Goal: Information Seeking & Learning: Learn about a topic

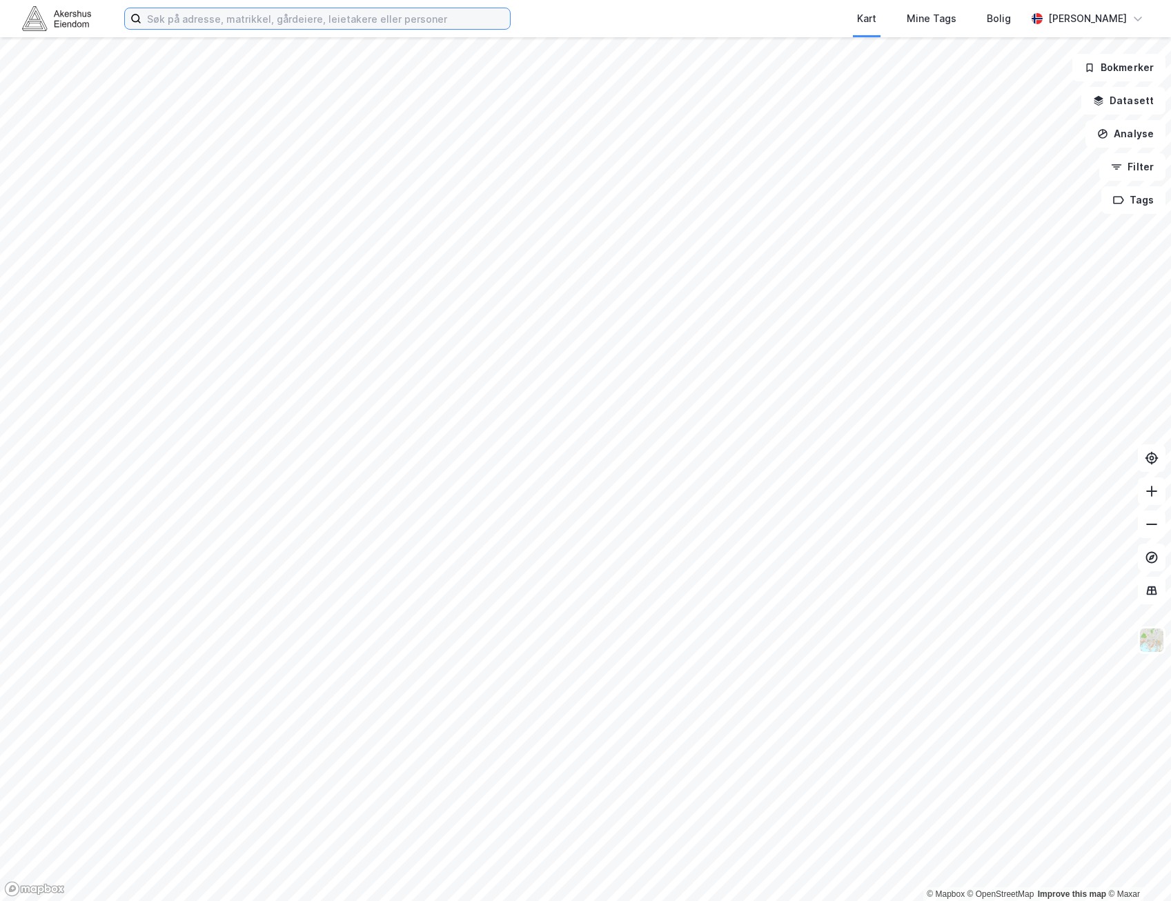
click at [486, 14] on input at bounding box center [325, 18] width 368 height 21
paste input "[STREET_ADDRESS]"
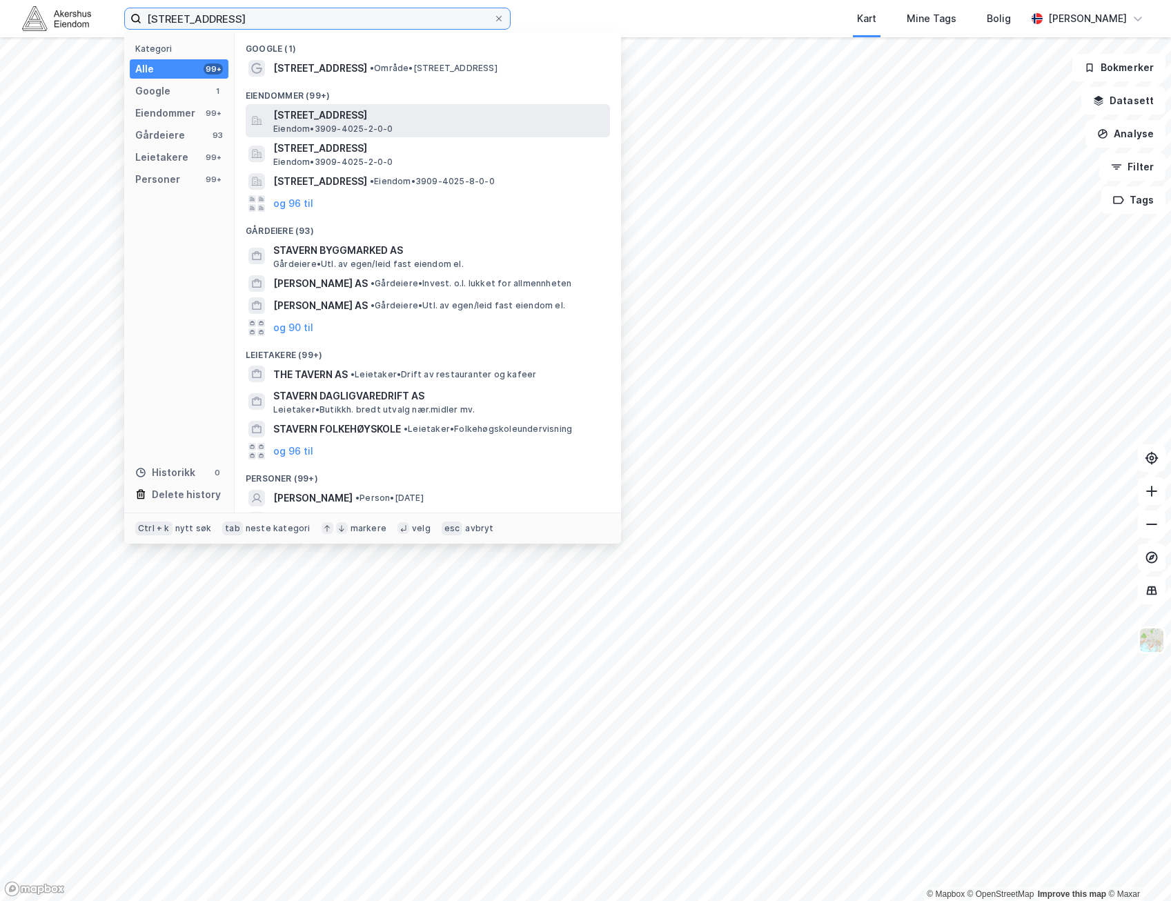
type input "[STREET_ADDRESS]"
click at [388, 121] on span "[STREET_ADDRESS]" at bounding box center [438, 115] width 331 height 17
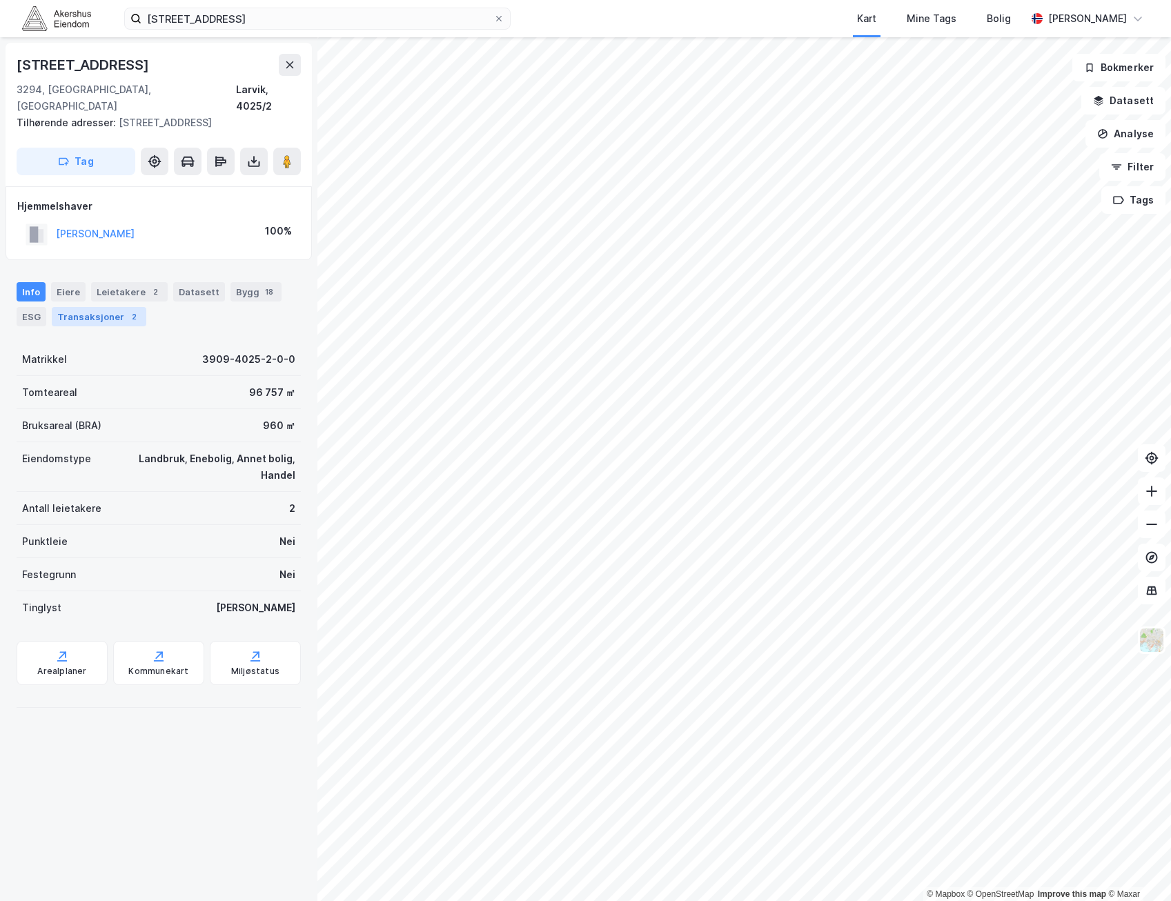
click at [107, 307] on div "Transaksjoner 2" at bounding box center [99, 316] width 95 height 19
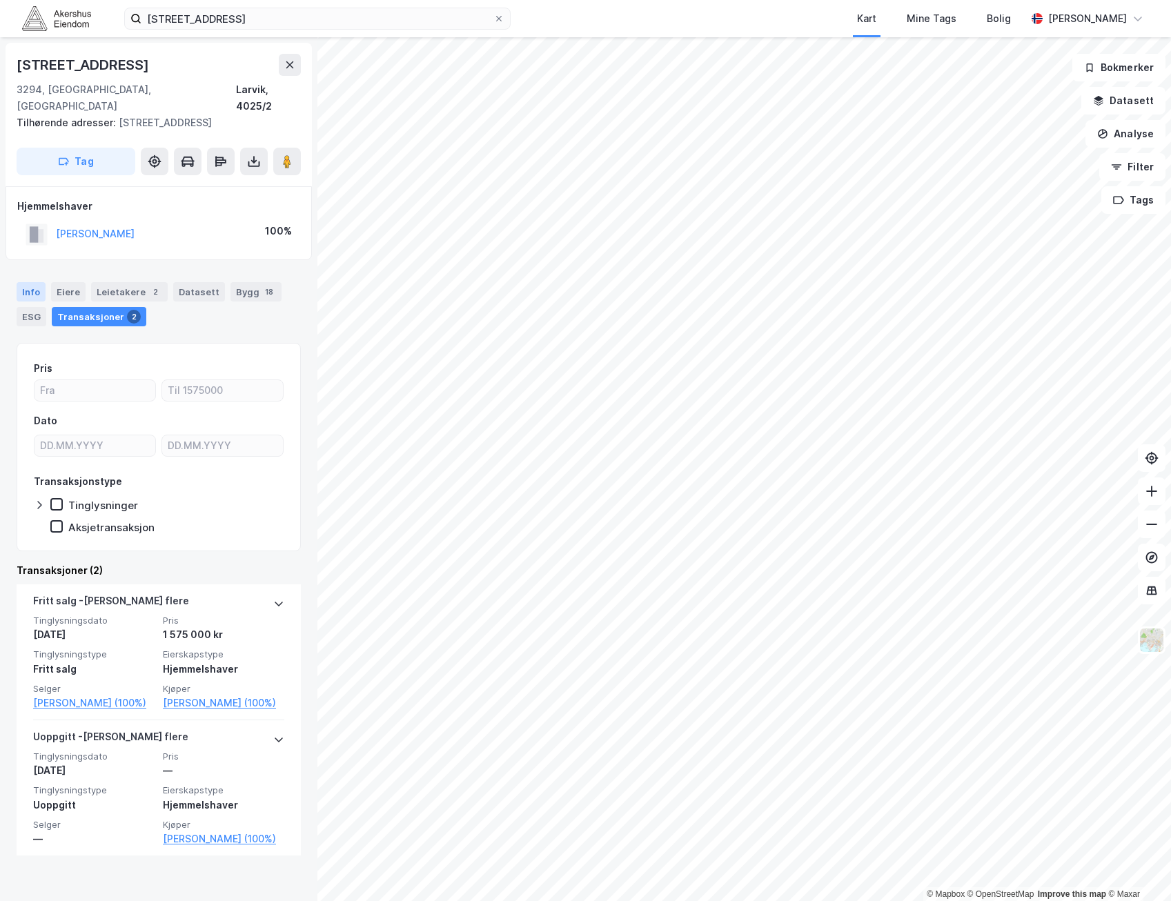
click at [23, 282] on div "Info" at bounding box center [31, 291] width 29 height 19
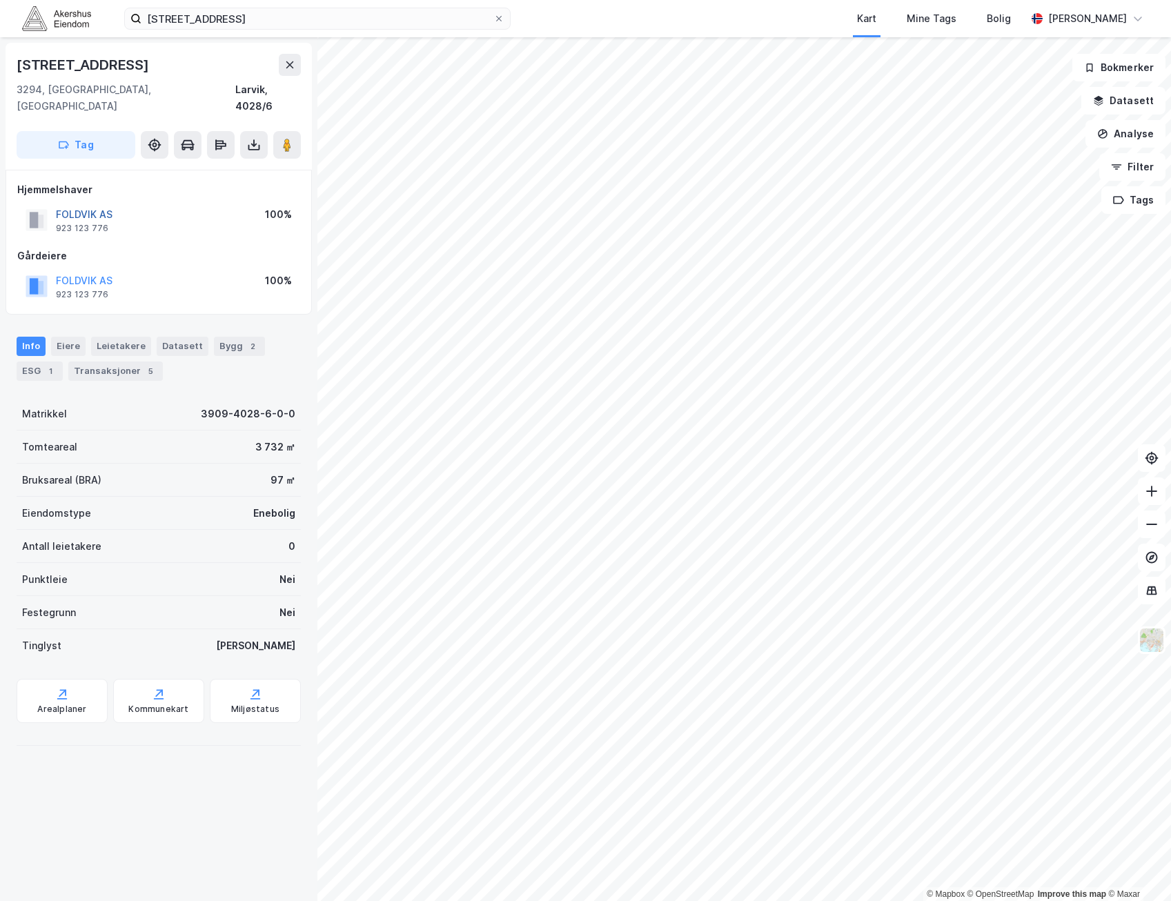
click at [0, 0] on button "FOLDVIK AS" at bounding box center [0, 0] width 0 height 0
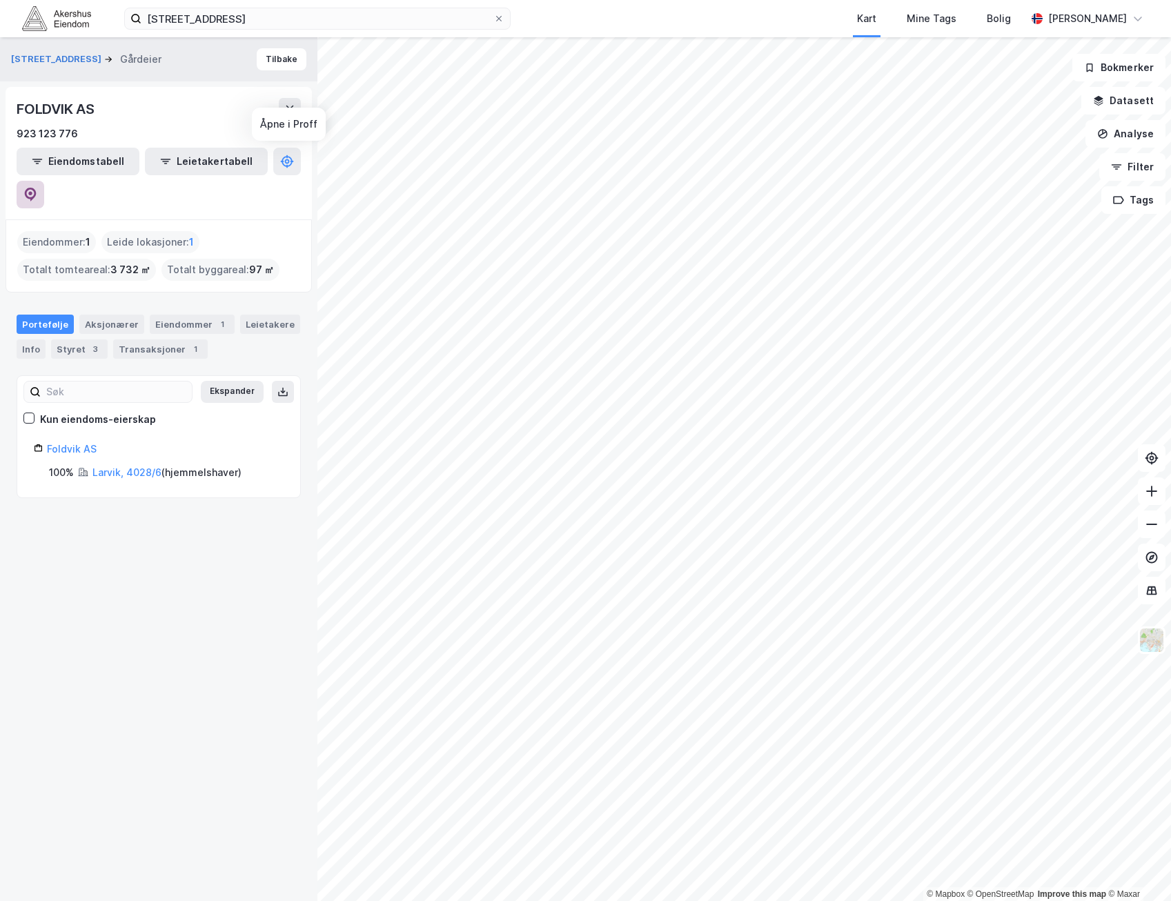
click at [37, 188] on icon at bounding box center [30, 195] width 14 height 14
